Goal: Information Seeking & Learning: Learn about a topic

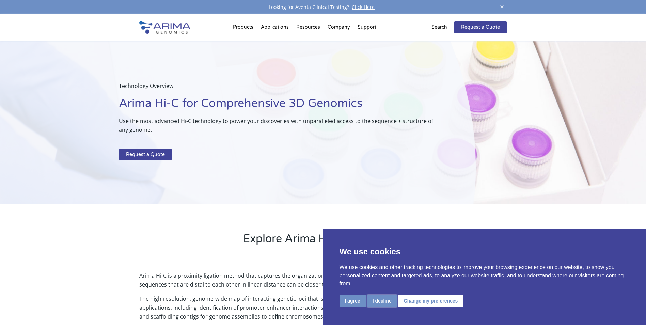
click at [376, 298] on button "I decline" at bounding box center [382, 301] width 30 height 13
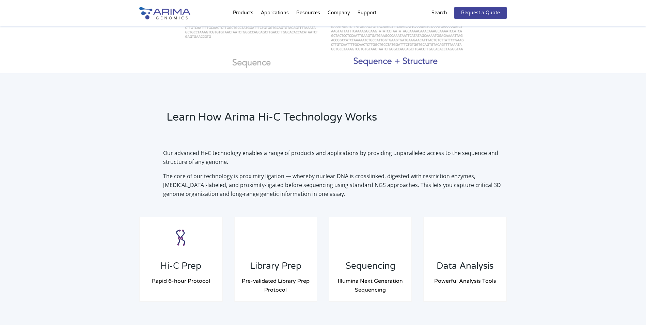
scroll to position [409, 0]
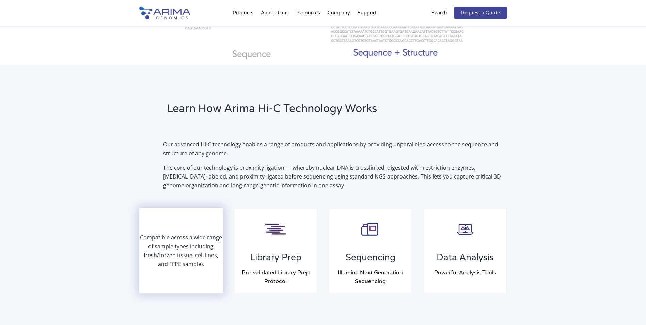
click at [179, 257] on p "Compatible across a wide range of sample types including fresh/frozen tissue, c…" at bounding box center [181, 250] width 82 height 35
click at [182, 244] on p "Compatible across a wide range of sample types including fresh/frozen tissue, c…" at bounding box center [181, 250] width 82 height 35
click at [178, 236] on p "Compatible across a wide range of sample types including fresh/frozen tissue, c…" at bounding box center [181, 250] width 82 height 35
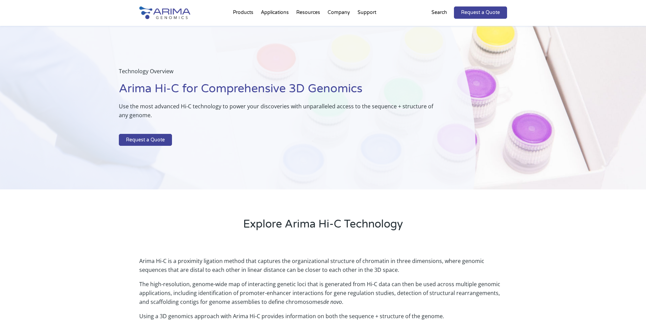
scroll to position [0, 0]
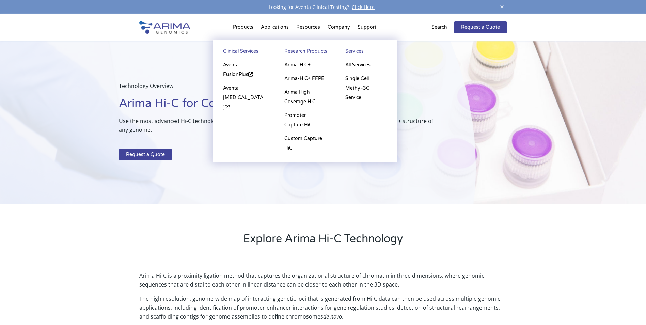
click at [249, 29] on li "Products Clinical Services Aventa FusionPlus Aventa Lymphoma Research Products …" at bounding box center [243, 28] width 28 height 23
click at [311, 95] on link "Arima High Coverage HiC" at bounding box center [304, 97] width 47 height 23
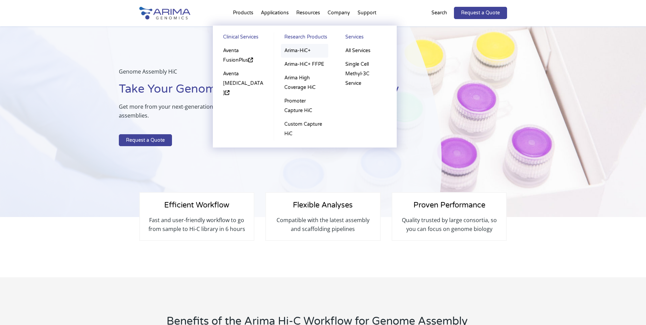
click at [298, 46] on link "Arima-HiC+" at bounding box center [304, 51] width 47 height 14
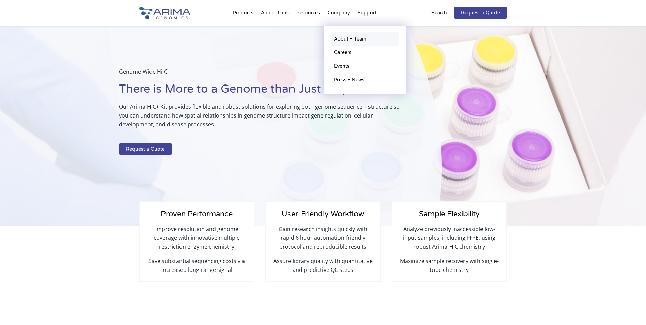
click at [346, 39] on link "About + Team" at bounding box center [365, 39] width 68 height 14
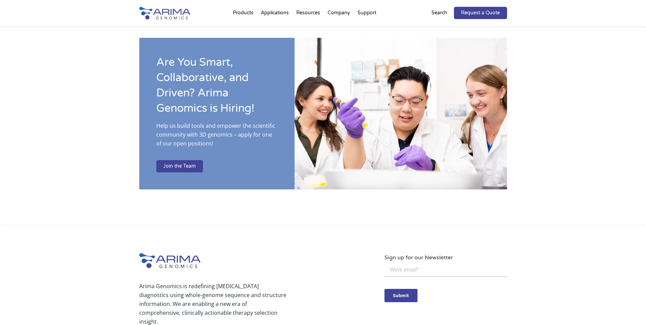
scroll to position [1175, 0]
